Goal: Information Seeking & Learning: Learn about a topic

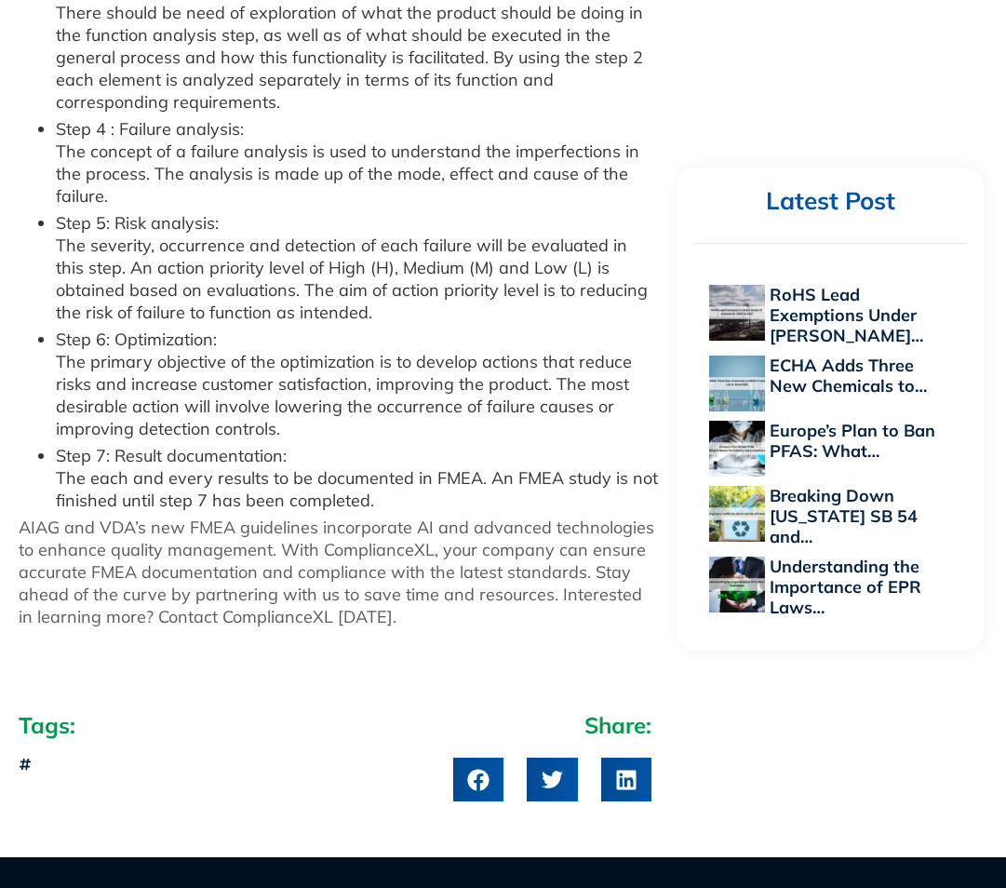
scroll to position [2699, 0]
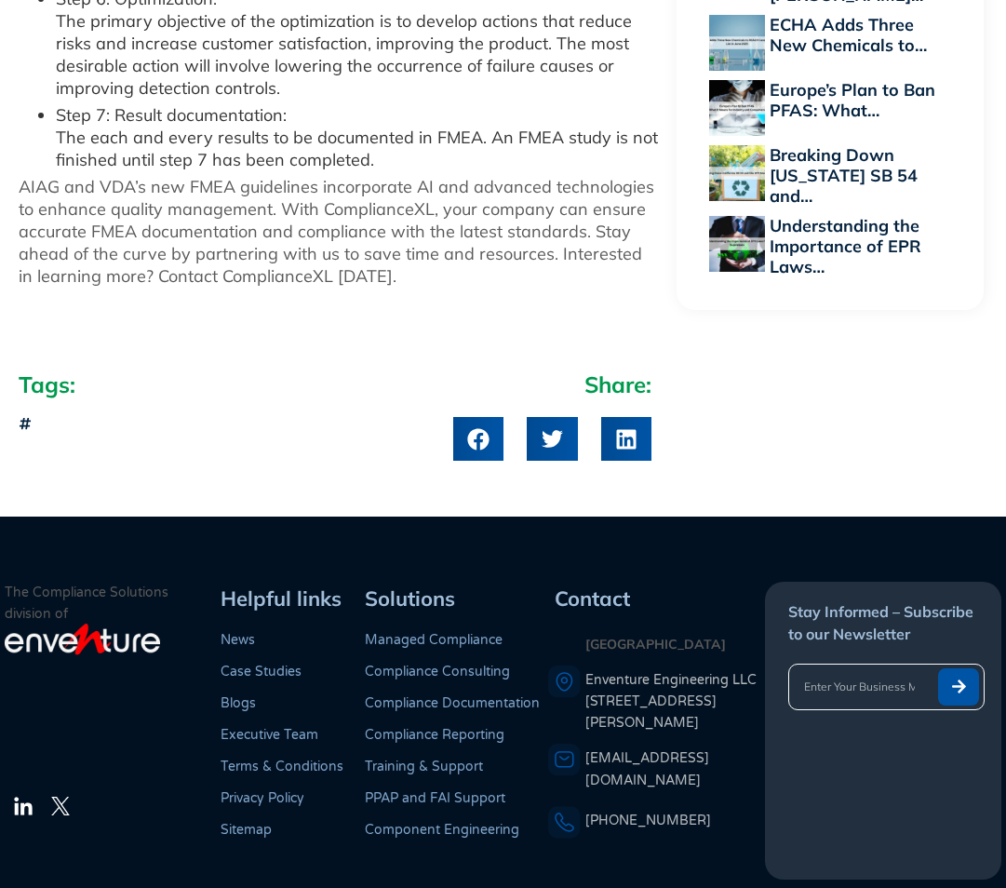
scroll to position [2792, 0]
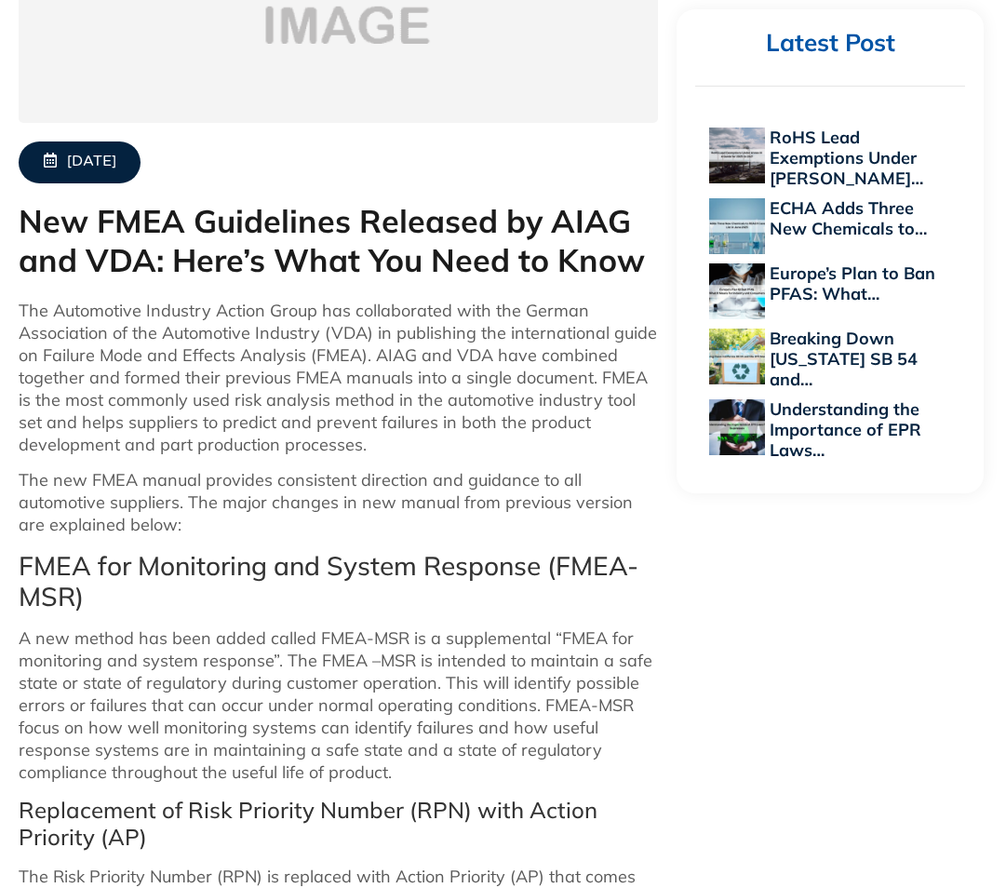
scroll to position [652, 0]
